Goal: Navigation & Orientation: Find specific page/section

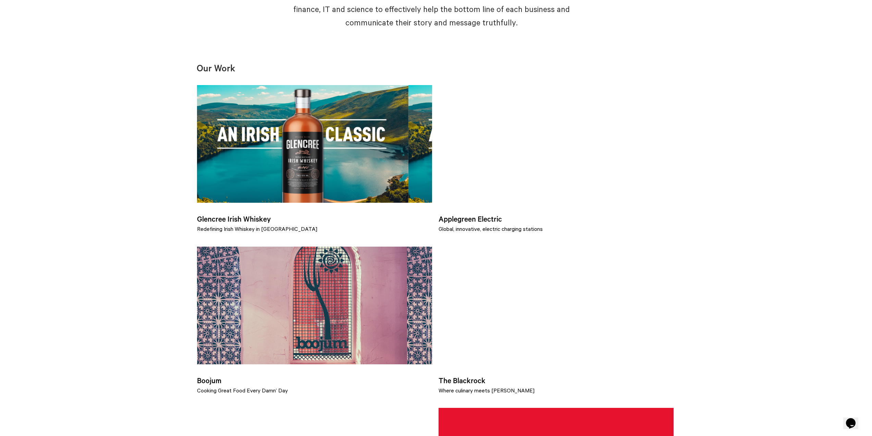
drag, startPoint x: 877, startPoint y: 82, endPoint x: 856, endPoint y: 207, distance: 126.1
click at [872, 210] on html "Work Services Ideas Contact Facebook Twitter Instagram [PHONE_NUMBER] [EMAIL_AD…" at bounding box center [436, 245] width 872 height 1389
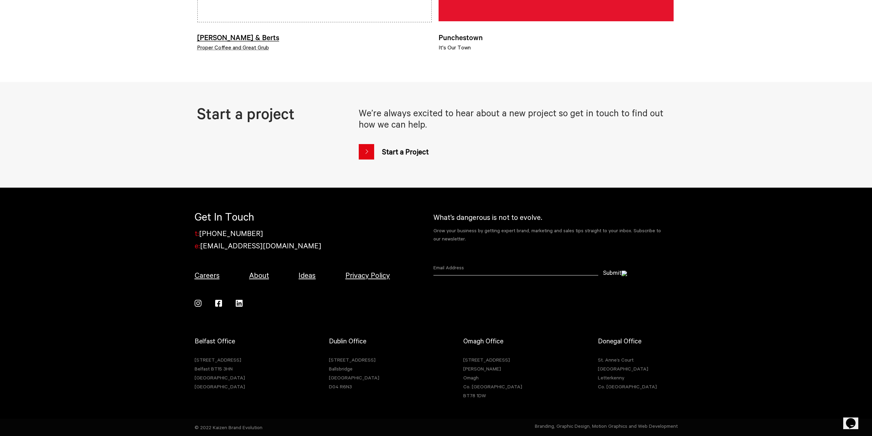
scroll to position [1013, 0]
click at [253, 279] on link "About" at bounding box center [259, 275] width 20 height 8
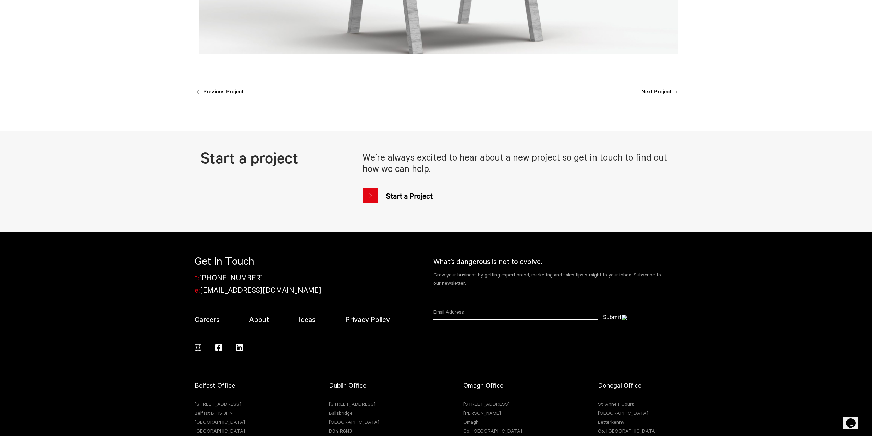
scroll to position [2101, 0]
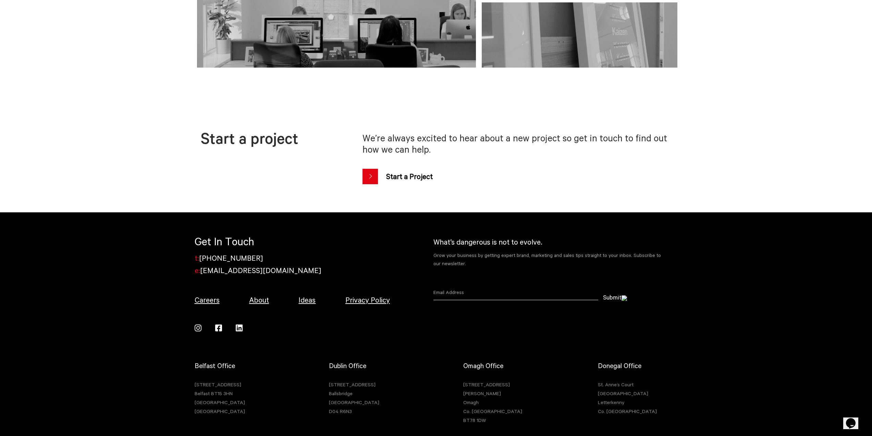
scroll to position [411, 0]
